Goal: Task Accomplishment & Management: Manage account settings

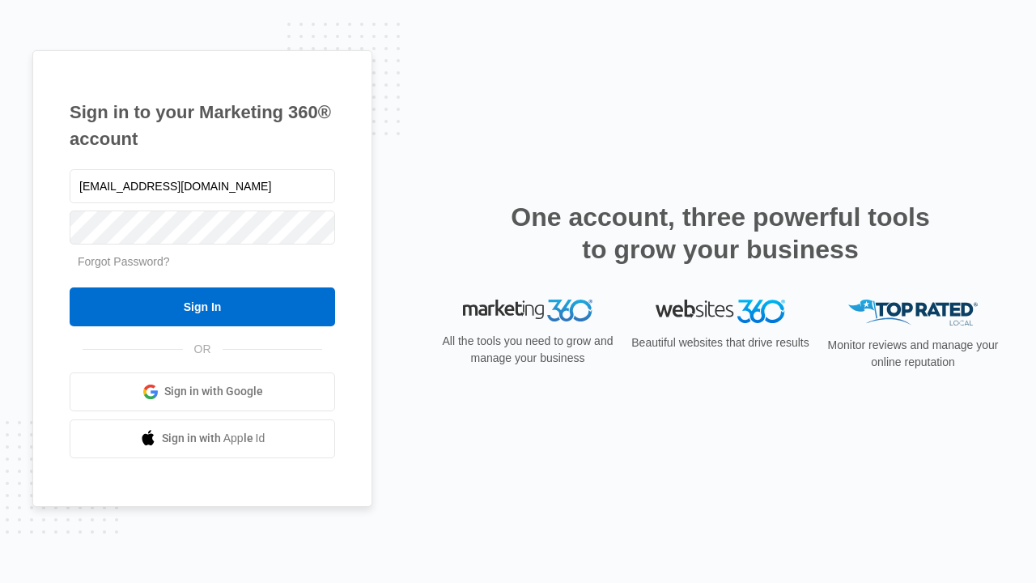
type input "[EMAIL_ADDRESS][DOMAIN_NAME]"
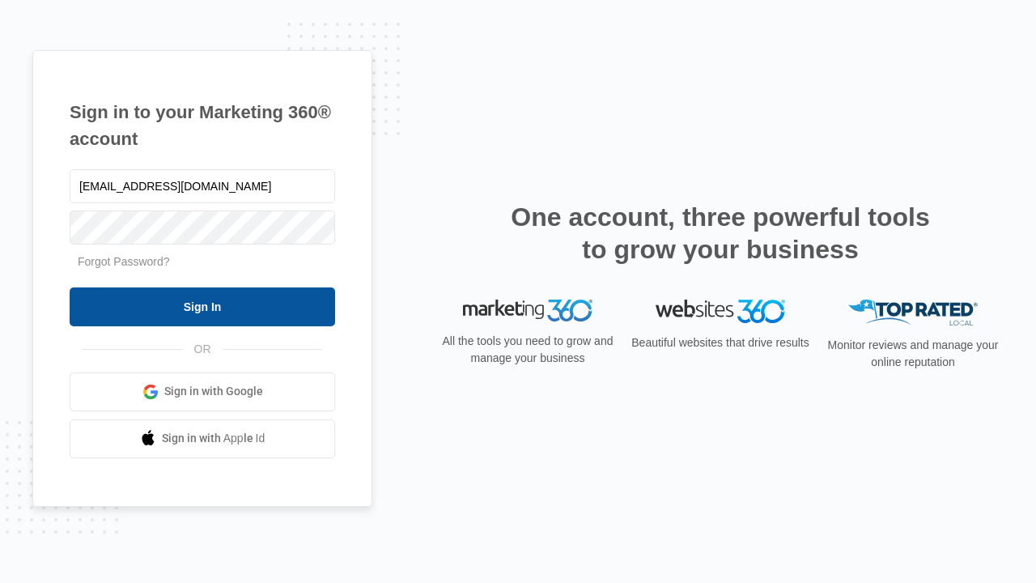
click at [202, 306] on input "Sign In" at bounding box center [203, 306] width 266 height 39
